Goal: Navigation & Orientation: Find specific page/section

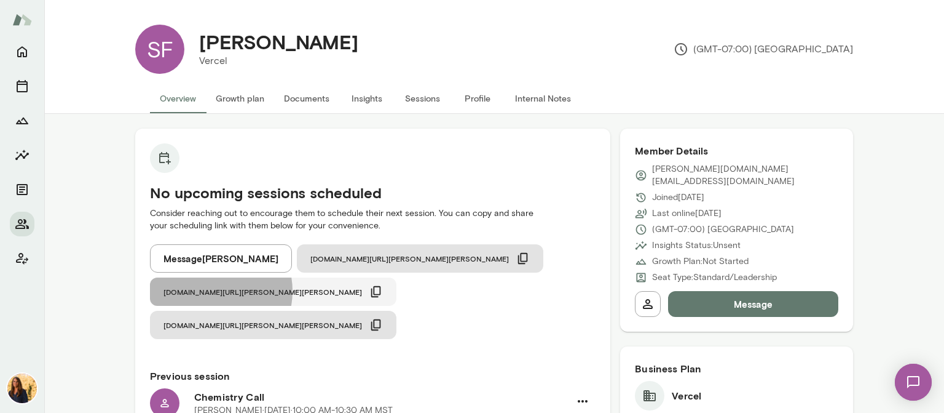
click at [362, 286] on span "cal.mento.co/sheri-demario" at bounding box center [263, 291] width 199 height 10
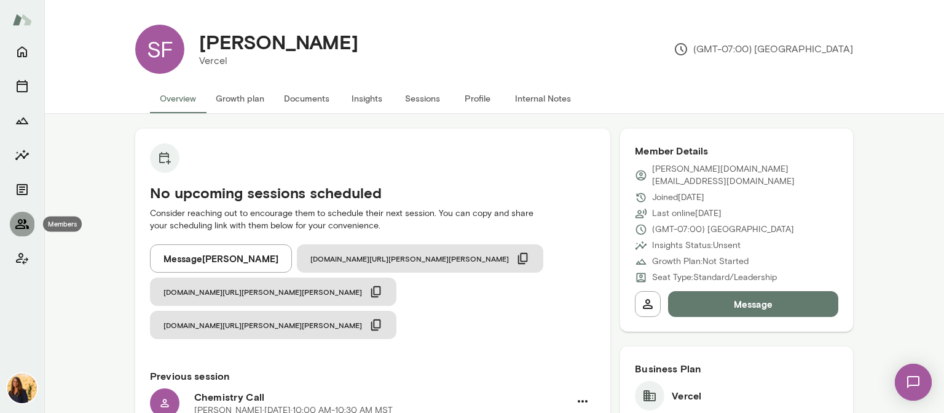
click at [12, 221] on button "Members" at bounding box center [22, 223] width 25 height 25
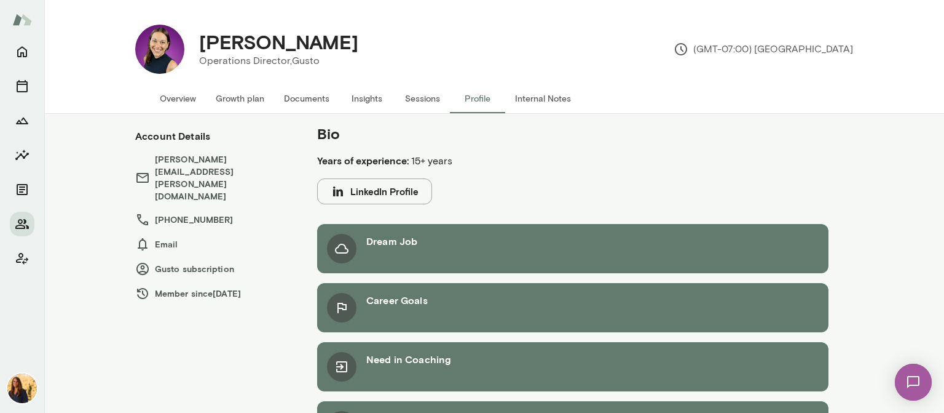
click at [175, 100] on button "Overview" at bounding box center [178, 99] width 56 height 30
